Goal: Task Accomplishment & Management: Complete application form

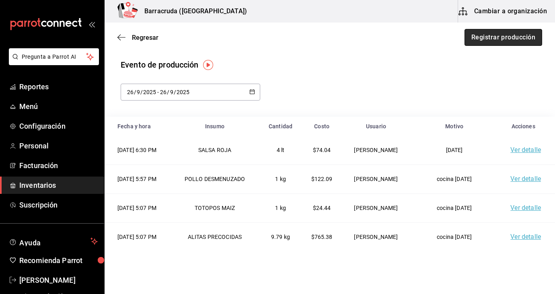
click at [517, 40] on button "Registrar producción" at bounding box center [504, 37] width 78 height 17
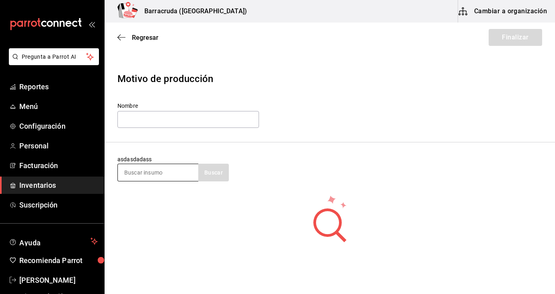
click at [134, 170] on input at bounding box center [158, 172] width 80 height 17
type input "boneles"
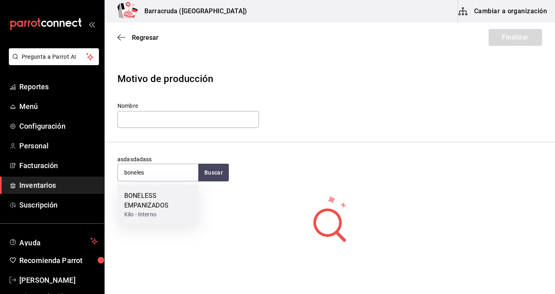
click at [145, 202] on div "BONELESS EMPANIZADOS" at bounding box center [158, 200] width 68 height 19
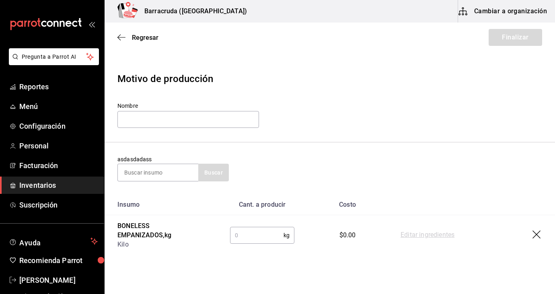
click at [277, 231] on input "text" at bounding box center [256, 235] width 53 height 16
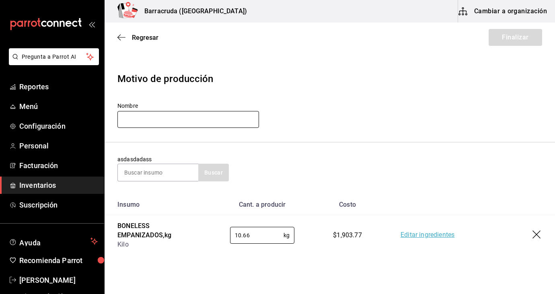
type input "10.66"
click at [233, 121] on input "text" at bounding box center [188, 119] width 142 height 17
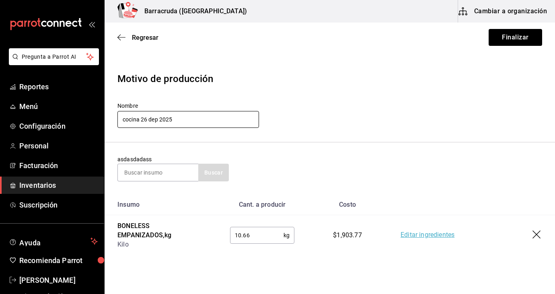
click at [158, 120] on input "cocina 26 dep 2025" at bounding box center [188, 119] width 142 height 17
type input "cocina 26 septiembre 2025"
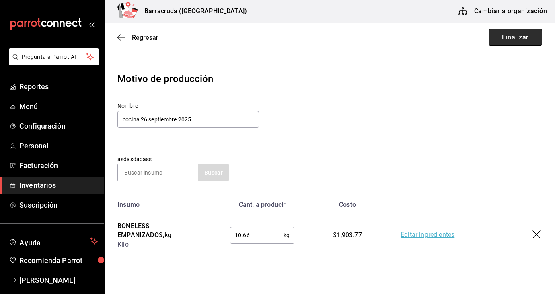
click at [519, 36] on button "Finalizar" at bounding box center [515, 37] width 53 height 17
